Goal: Task Accomplishment & Management: Complete application form

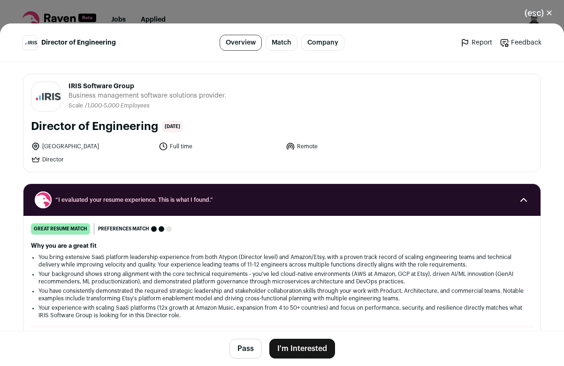
click at [299, 347] on button "I'm Interested" at bounding box center [302, 349] width 66 height 20
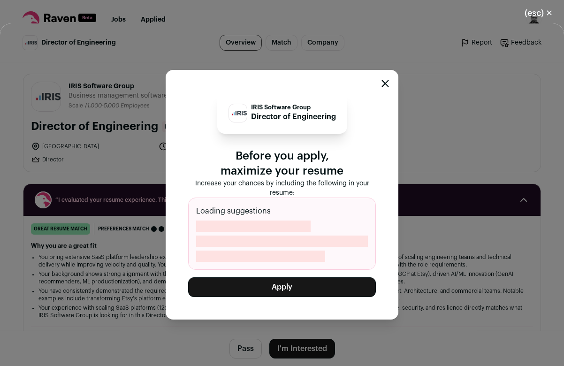
click at [295, 281] on button "Apply" at bounding box center [282, 287] width 188 height 20
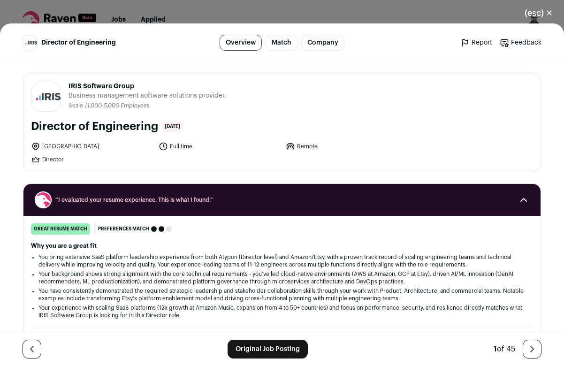
click at [250, 349] on link "Original Job Posting" at bounding box center [267, 349] width 80 height 19
click at [541, 15] on button "(esc) ✕" at bounding box center [538, 13] width 51 height 21
